Goal: Information Seeking & Learning: Understand process/instructions

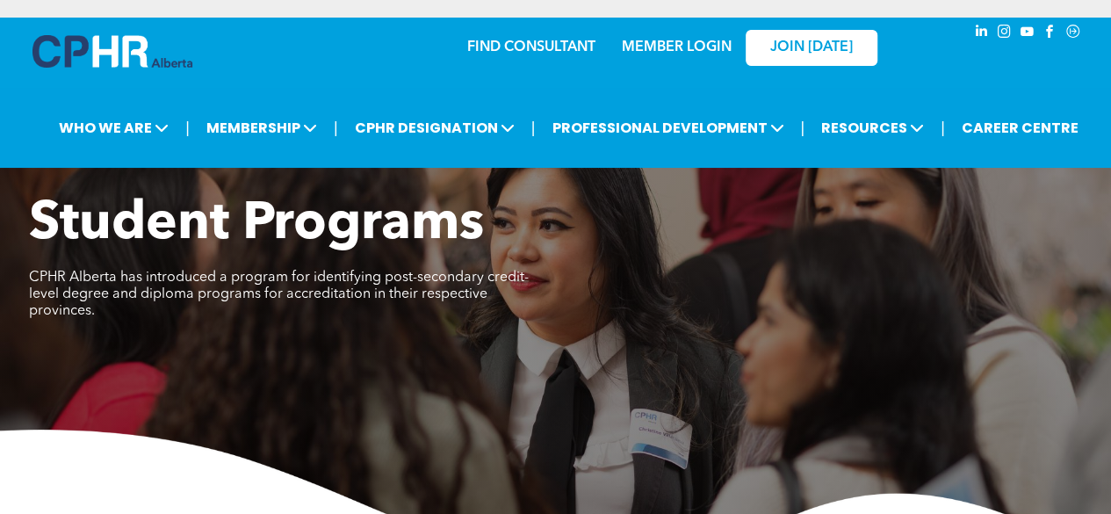
click at [650, 40] on link "MEMBER LOGIN" at bounding box center [677, 47] width 110 height 14
click at [453, 123] on span "CPHR DESIGNATION" at bounding box center [435, 128] width 170 height 32
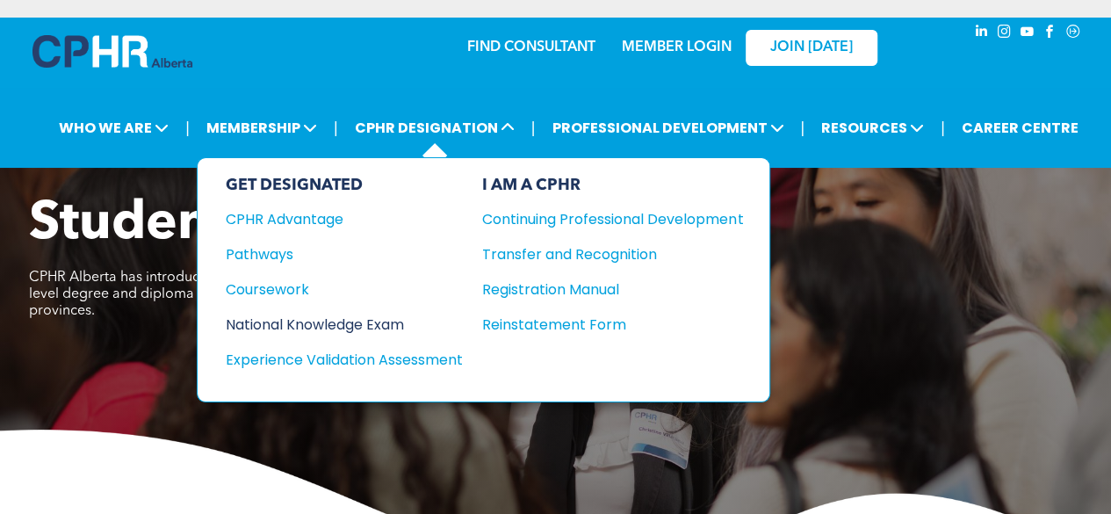
click at [375, 314] on div "National Knowledge Exam" at bounding box center [332, 325] width 213 height 22
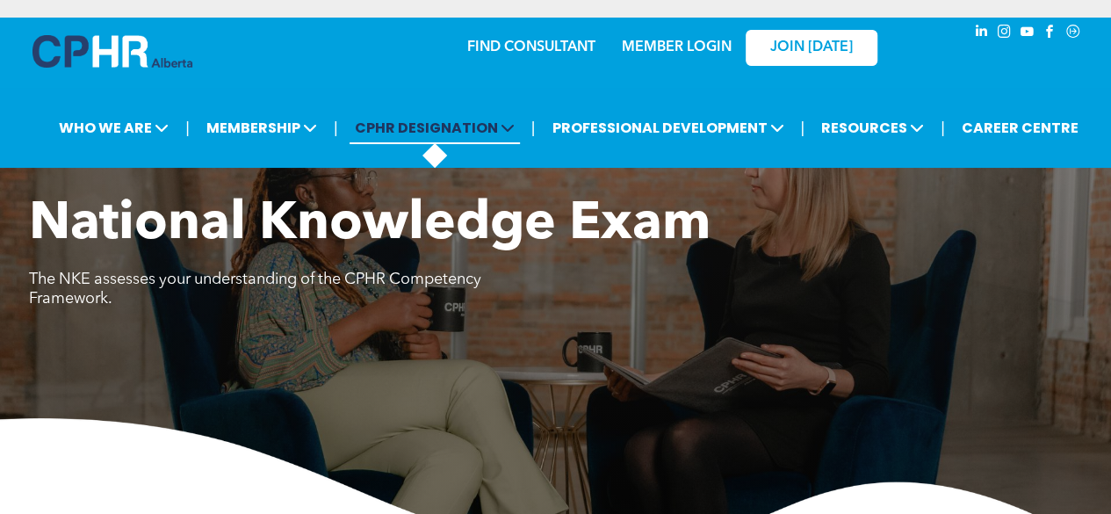
click at [401, 123] on span "CPHR DESIGNATION" at bounding box center [435, 128] width 170 height 32
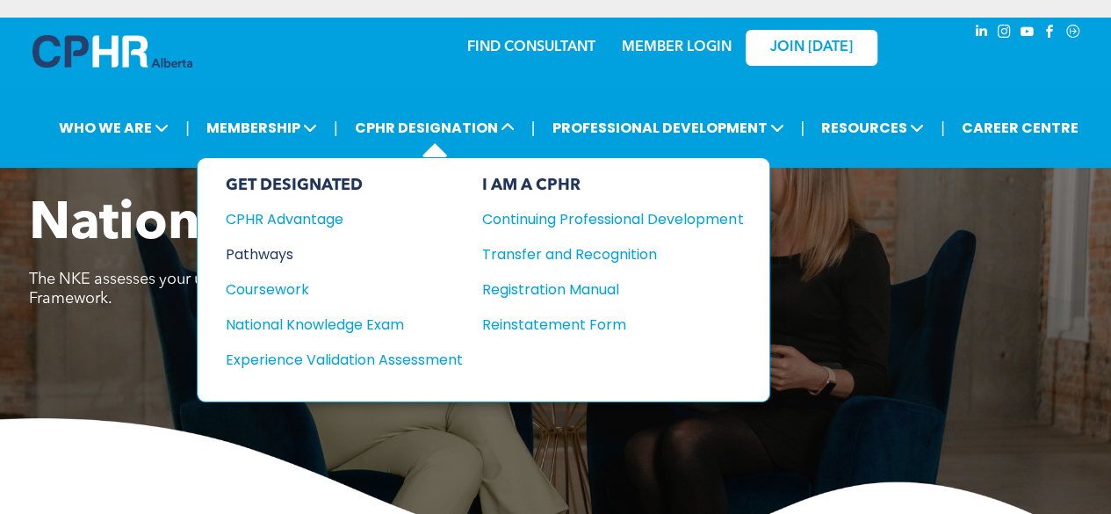
click at [256, 243] on div "Pathways" at bounding box center [332, 254] width 213 height 22
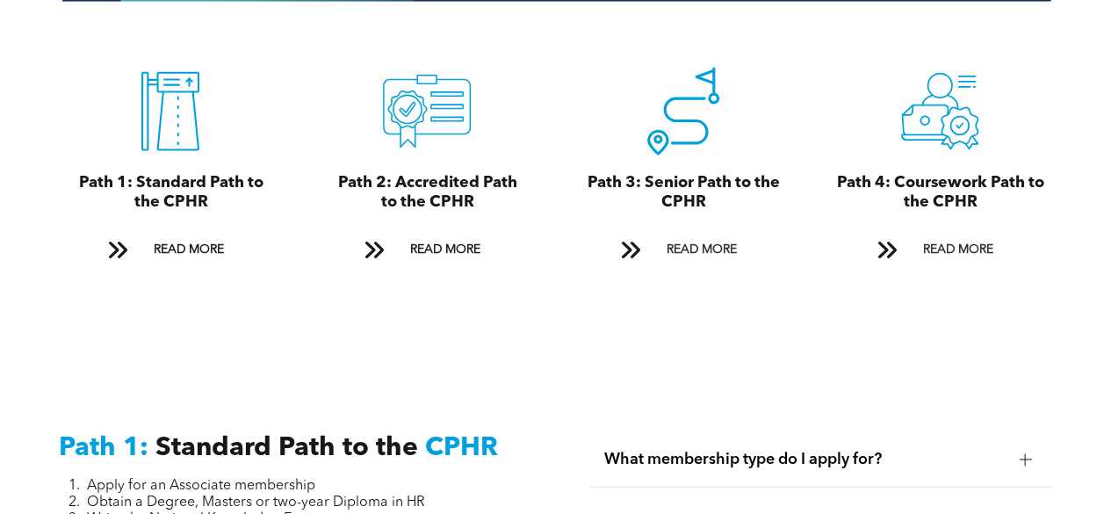
scroll to position [1954, 0]
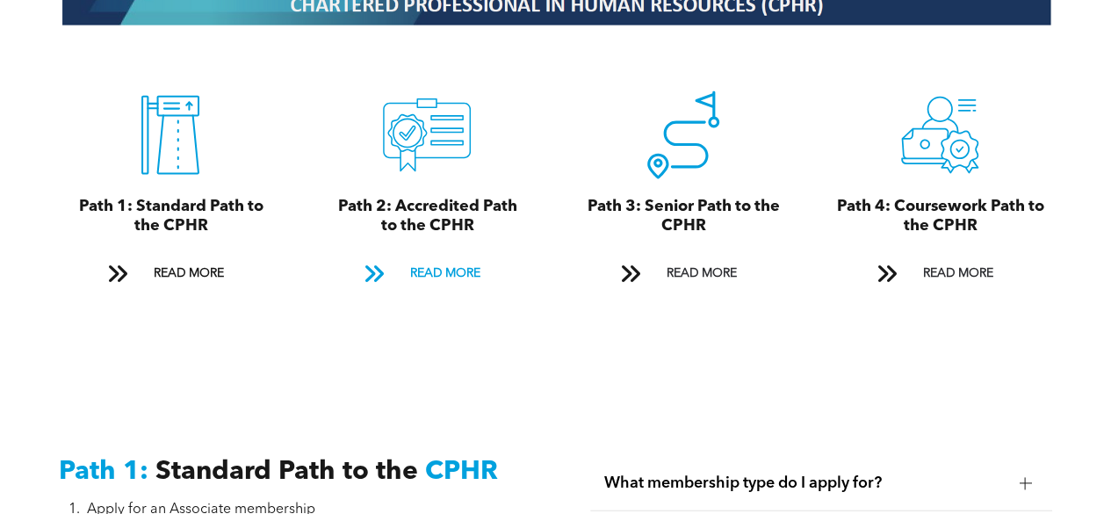
click at [378, 262] on span at bounding box center [373, 274] width 23 height 24
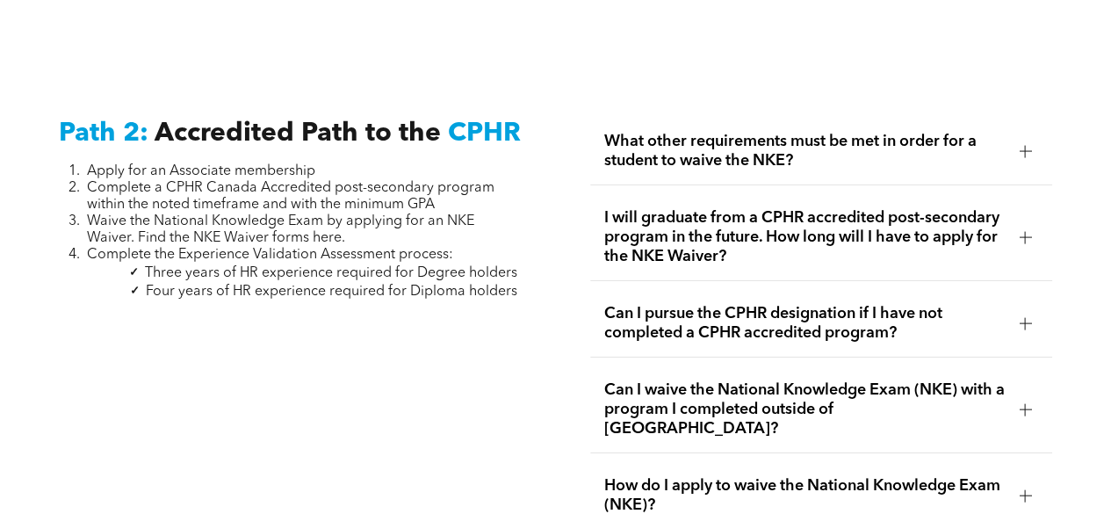
scroll to position [2730, 0]
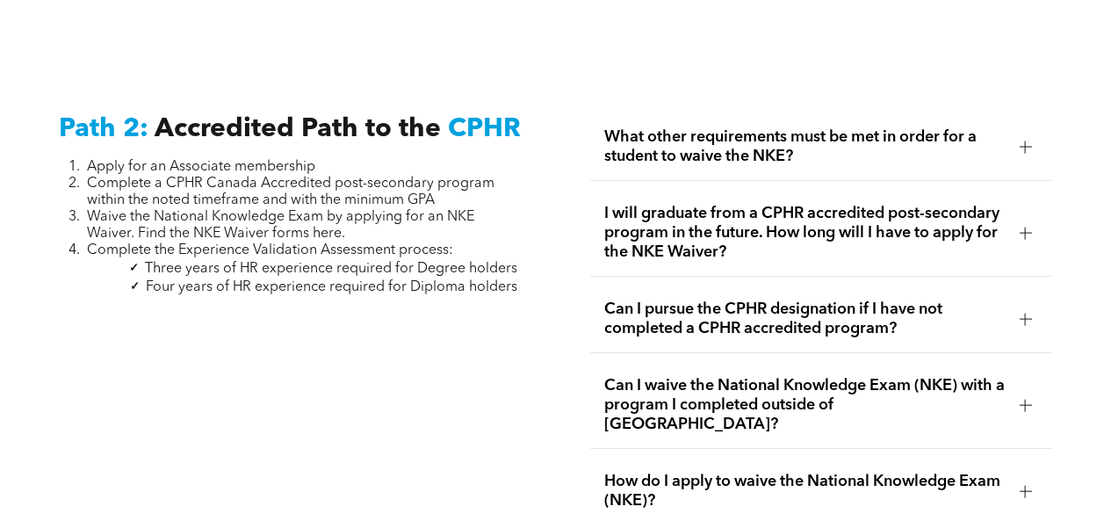
click at [1029, 141] on div at bounding box center [1025, 147] width 12 height 12
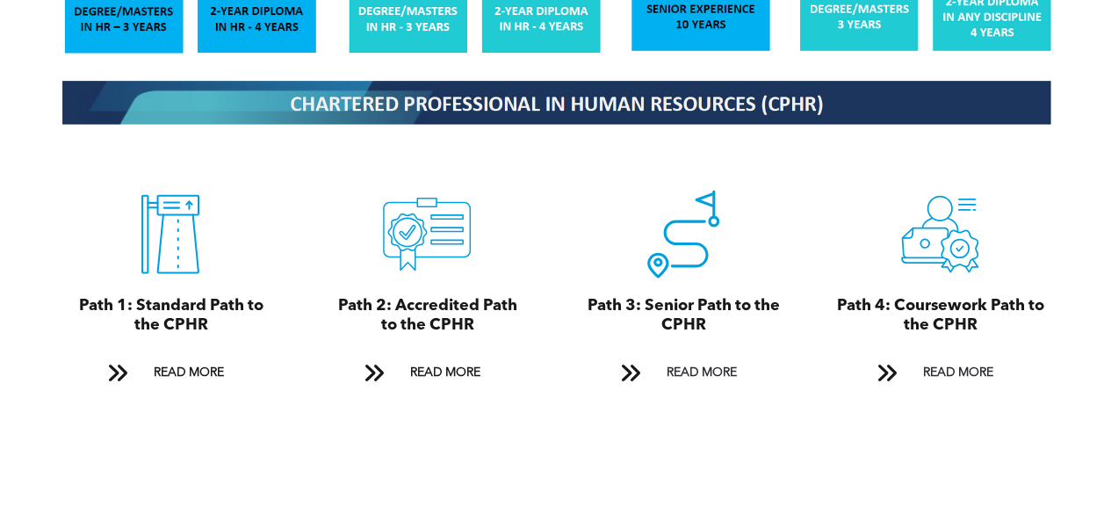
scroll to position [1886, 0]
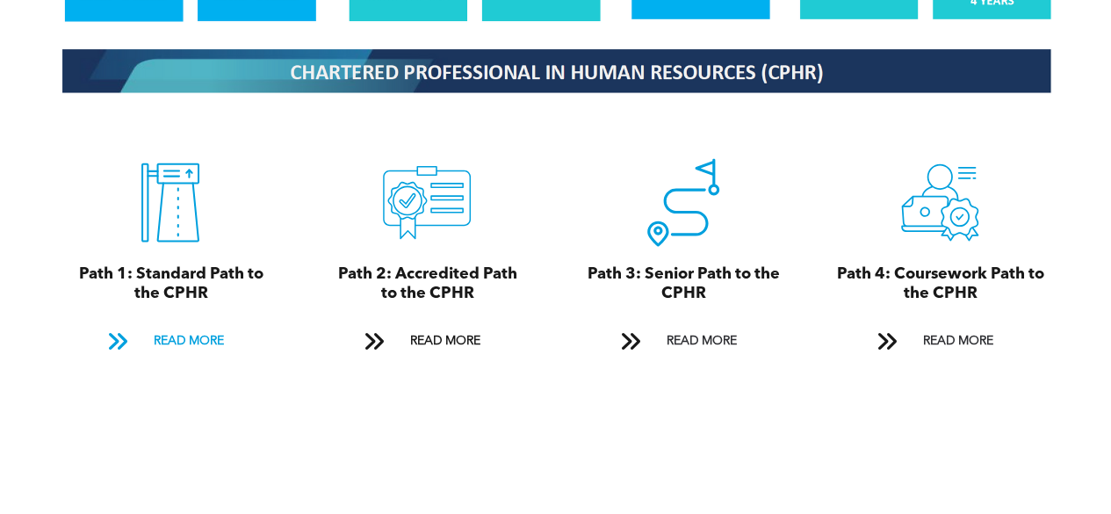
click at [190, 325] on span "READ MORE" at bounding box center [188, 341] width 83 height 32
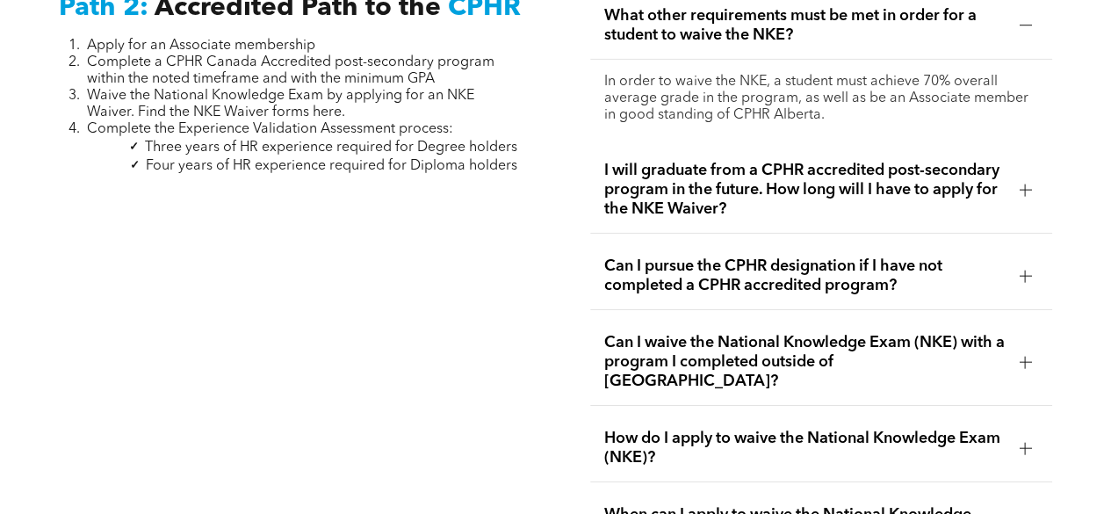
scroll to position [2855, 0]
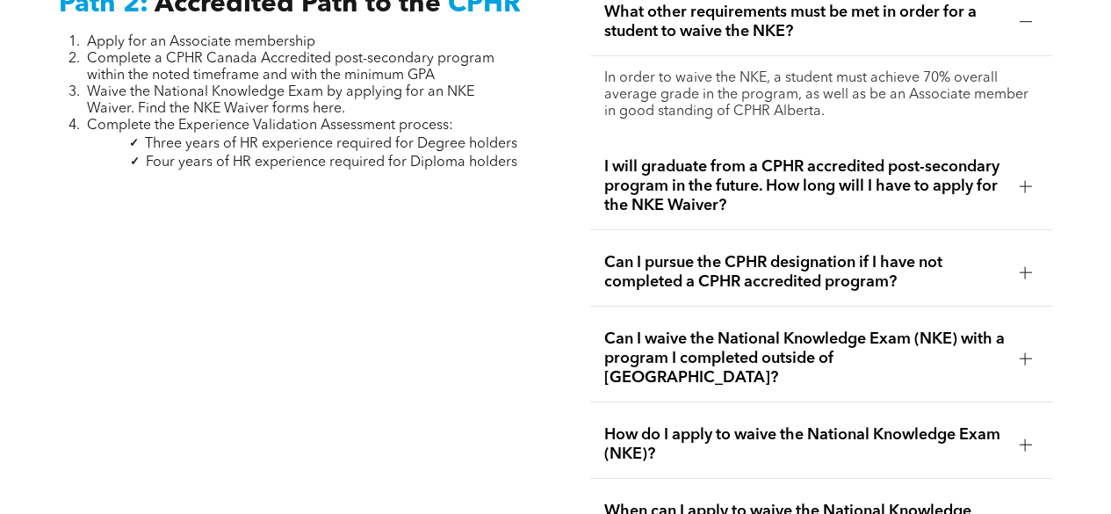
click at [622, 165] on span "I will graduate from a CPHR accredited post-secondary program in the future. Ho…" at bounding box center [804, 186] width 401 height 58
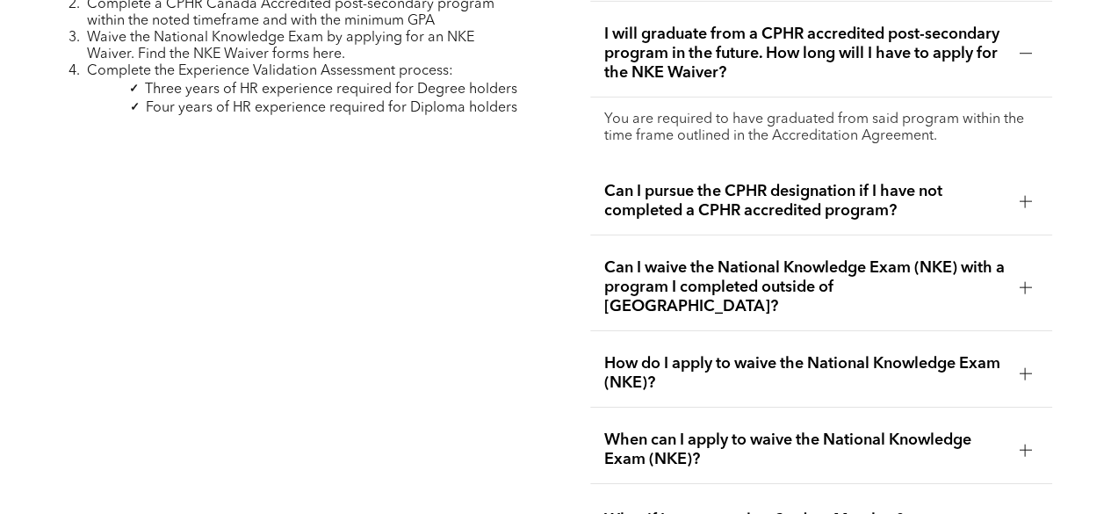
scroll to position [2910, 0]
click at [608, 184] on span "Can I pursue the CPHR designation if I have not completed a CPHR accredited pro…" at bounding box center [804, 200] width 401 height 39
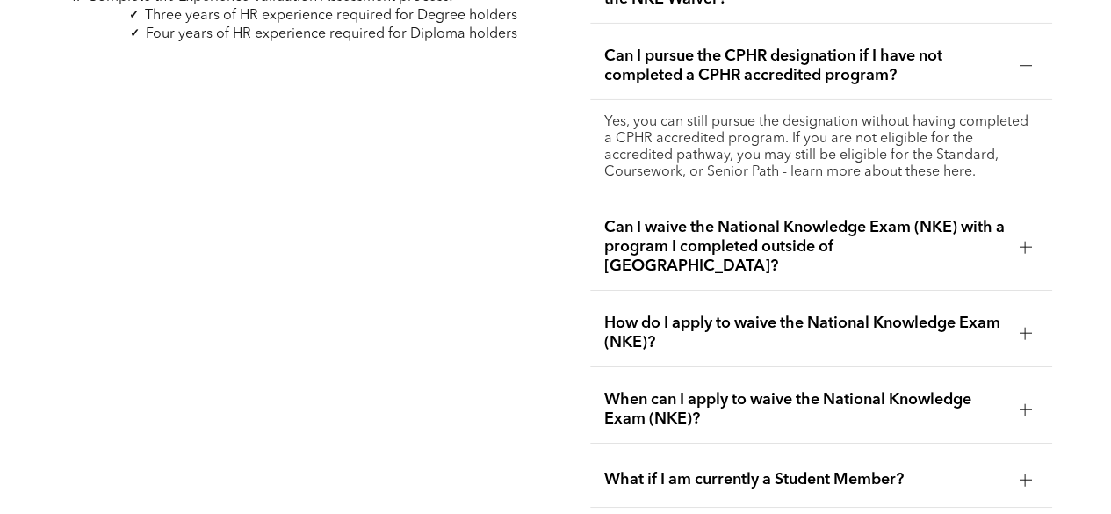
scroll to position [2985, 0]
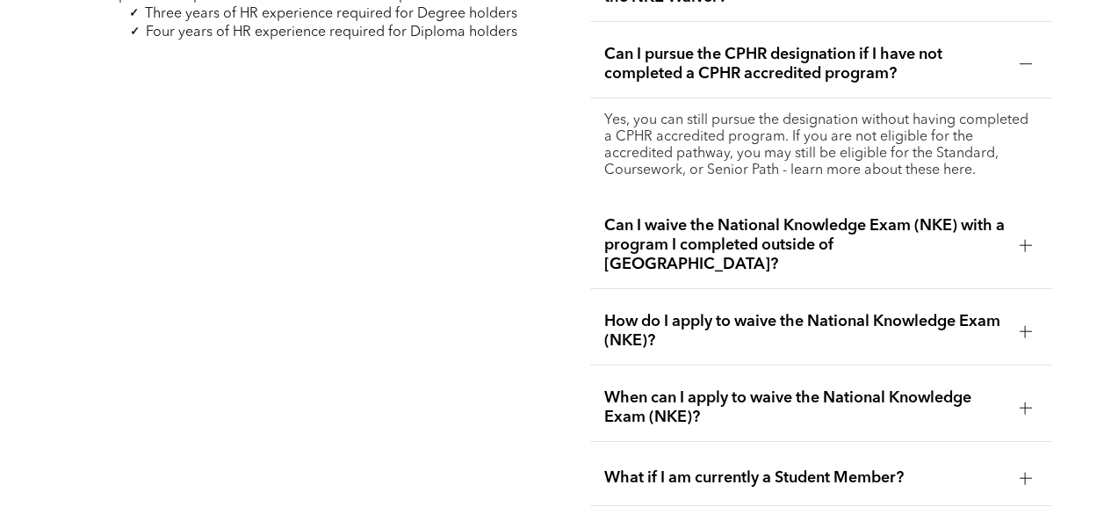
click at [609, 216] on span "Can I waive the National Knowledge Exam (NKE) with a program I completed outsid…" at bounding box center [804, 245] width 401 height 58
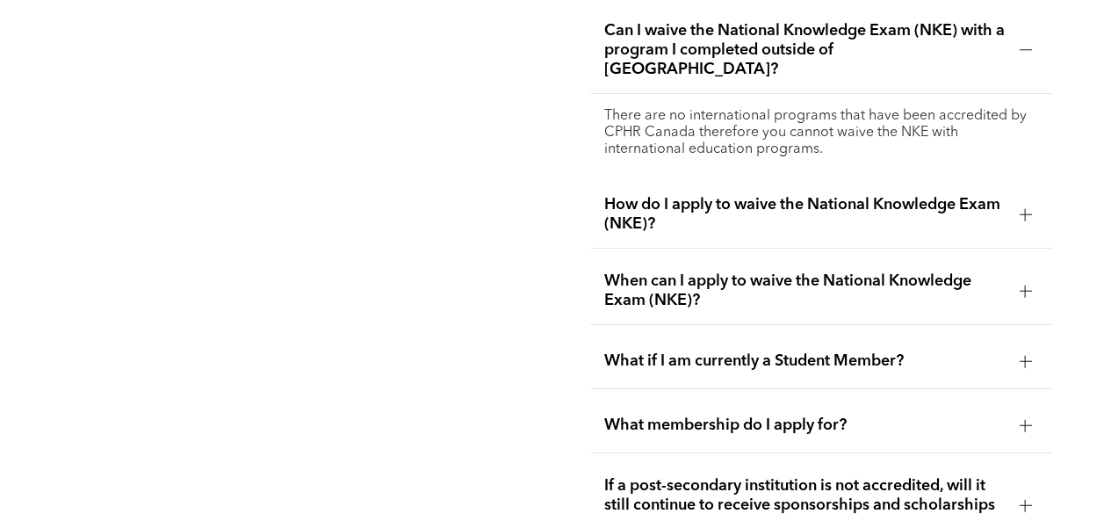
scroll to position [3084, 0]
click at [620, 196] on span "How do I apply to waive the National Knowledge Exam (NKE)?" at bounding box center [804, 215] width 401 height 39
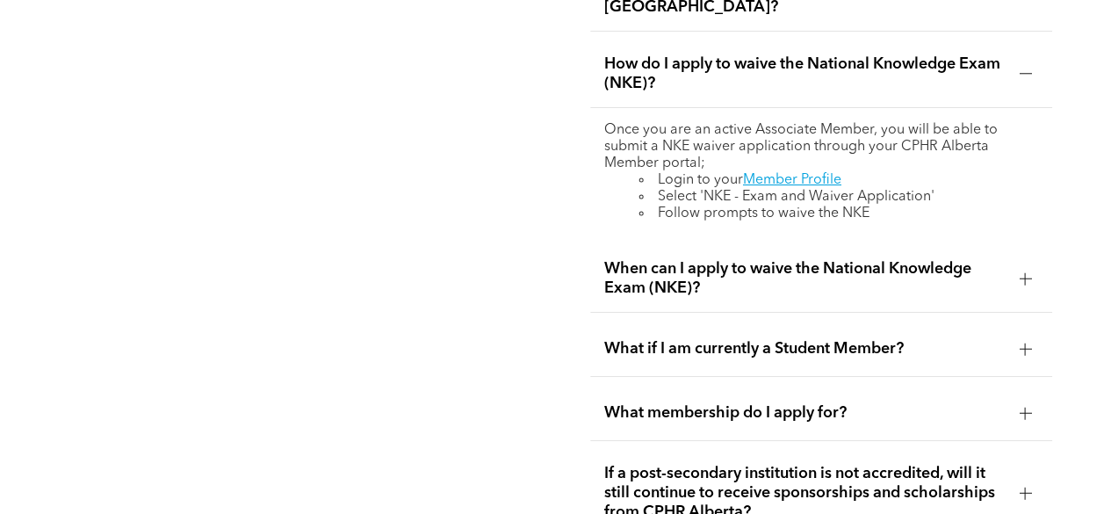
scroll to position [3147, 0]
click at [623, 339] on span "What if I am currently a Student Member?" at bounding box center [804, 348] width 401 height 19
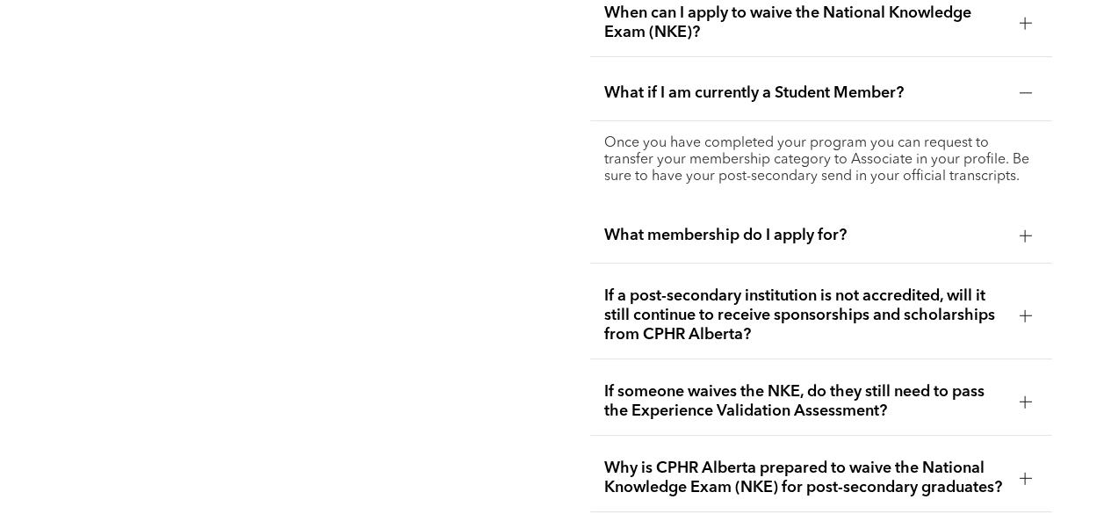
scroll to position [3294, 0]
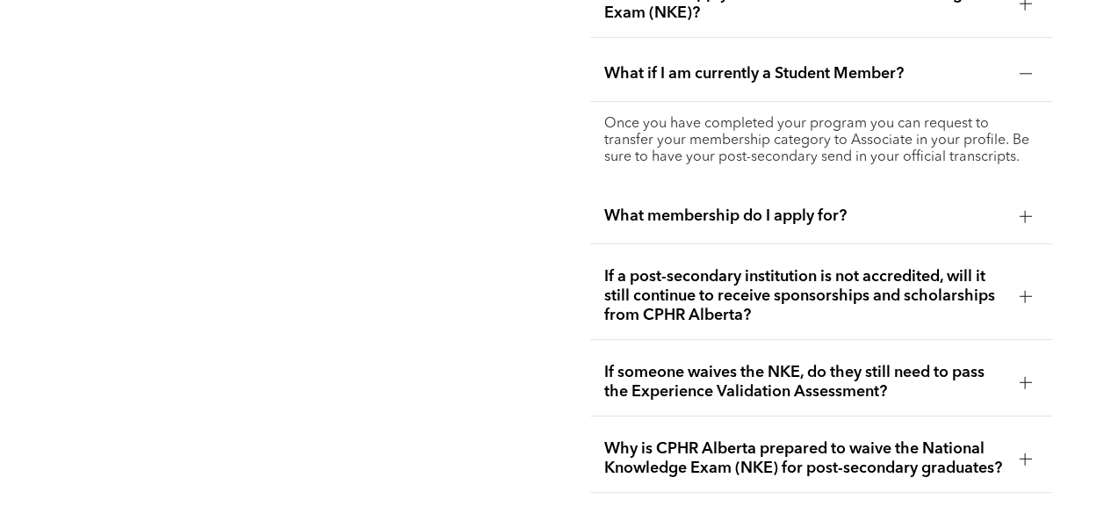
click at [611, 189] on div "What membership do I apply for?" at bounding box center [821, 216] width 463 height 55
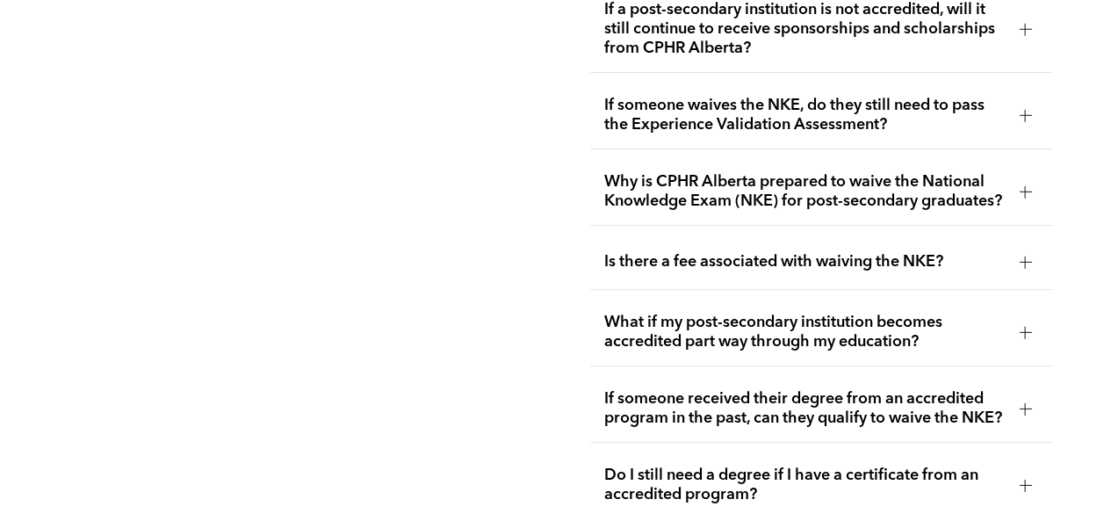
scroll to position [3528, 0]
click at [602, 234] on div "Is there a fee associated with waiving the NKE?" at bounding box center [821, 261] width 463 height 55
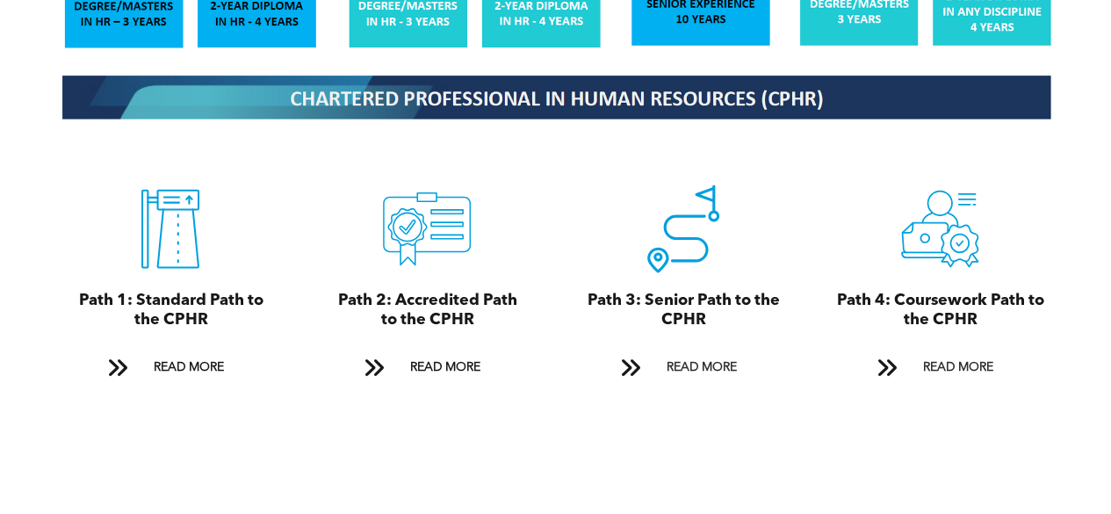
scroll to position [1863, 0]
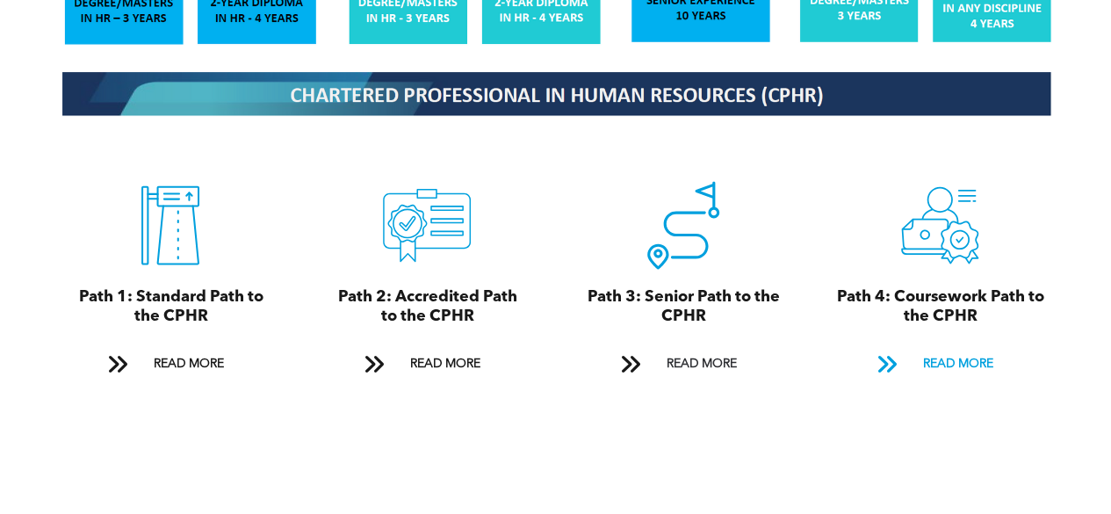
click at [939, 348] on span "READ MORE" at bounding box center [957, 364] width 83 height 32
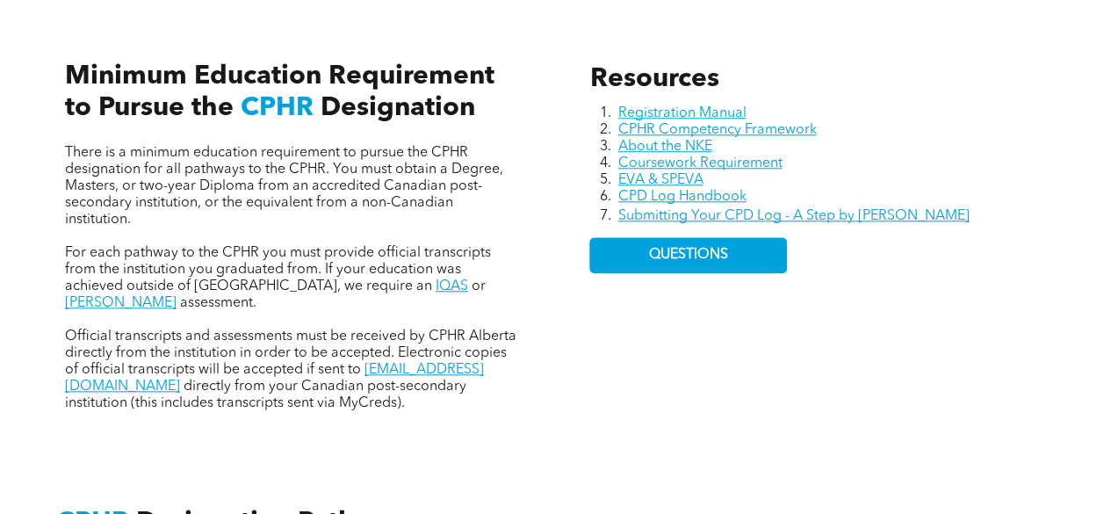
scroll to position [764, 0]
click at [735, 156] on link "Coursework Requirement" at bounding box center [699, 163] width 164 height 14
